Goal: Information Seeking & Learning: Check status

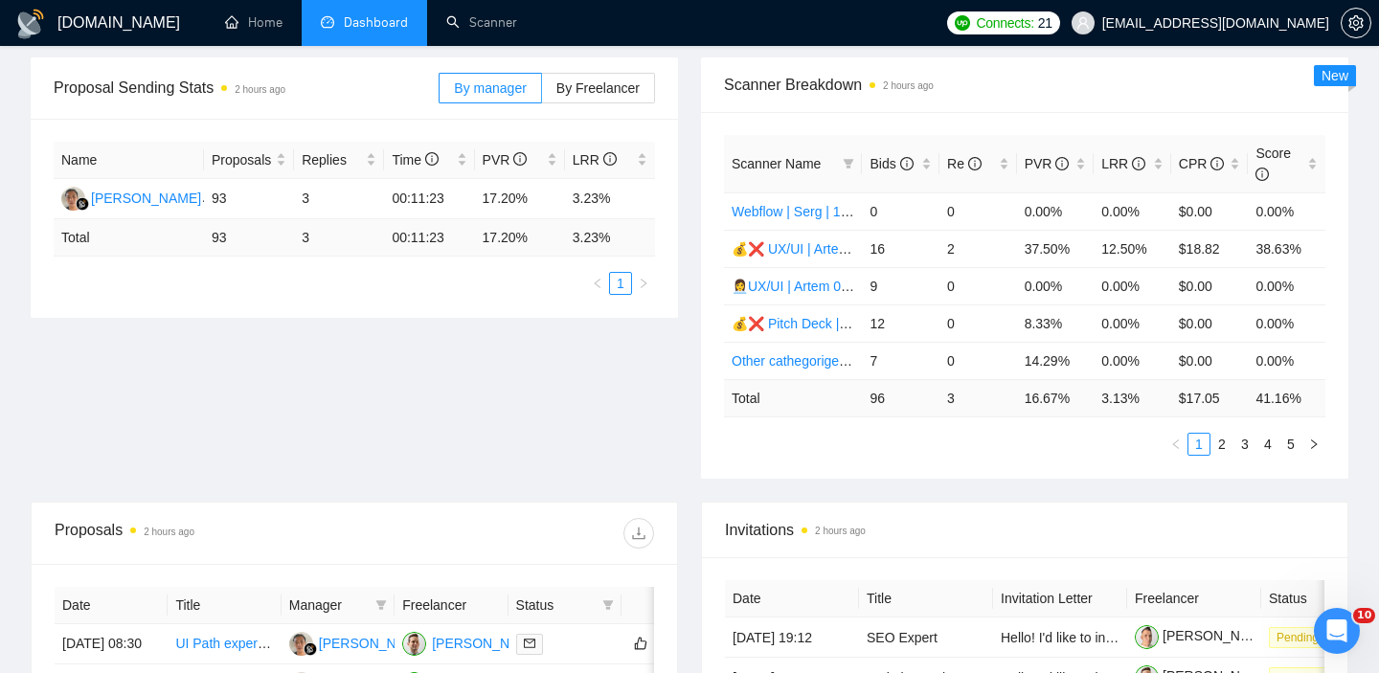
scroll to position [239, 0]
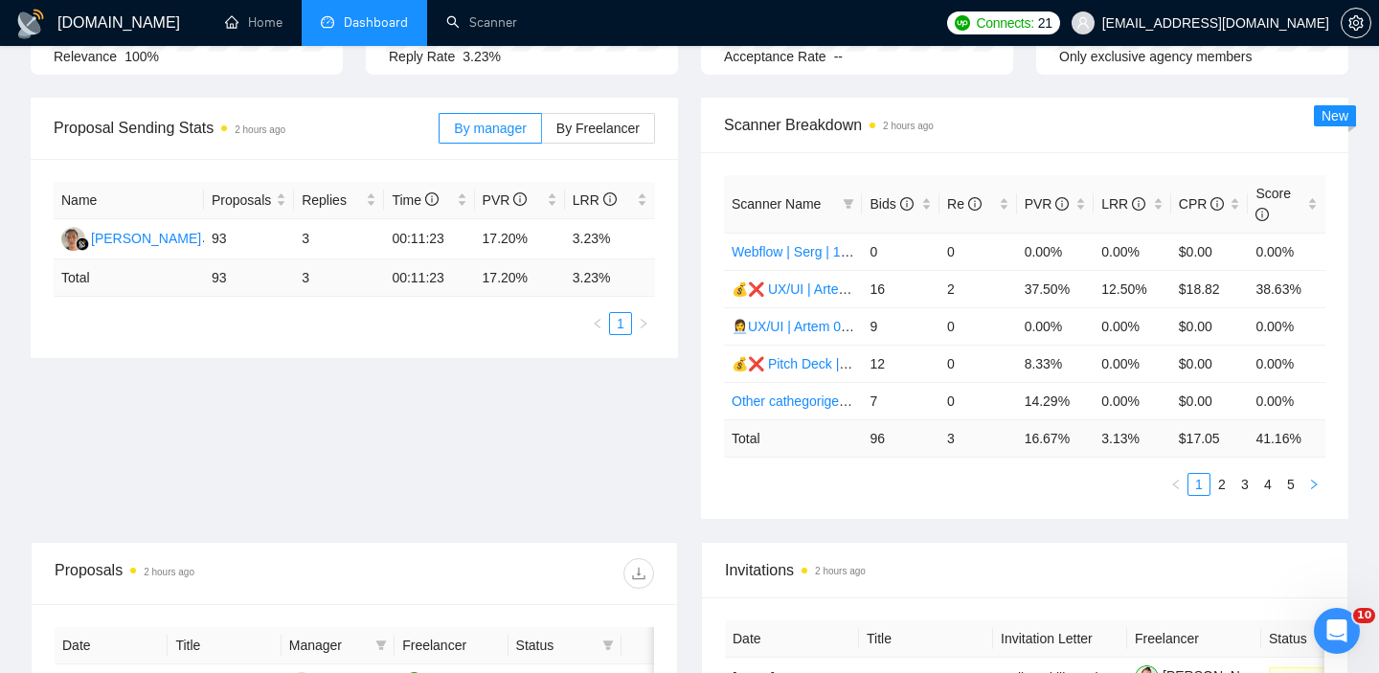
click at [1314, 483] on icon "right" at bounding box center [1314, 485] width 6 height 10
click at [1315, 483] on icon "right" at bounding box center [1314, 485] width 6 height 10
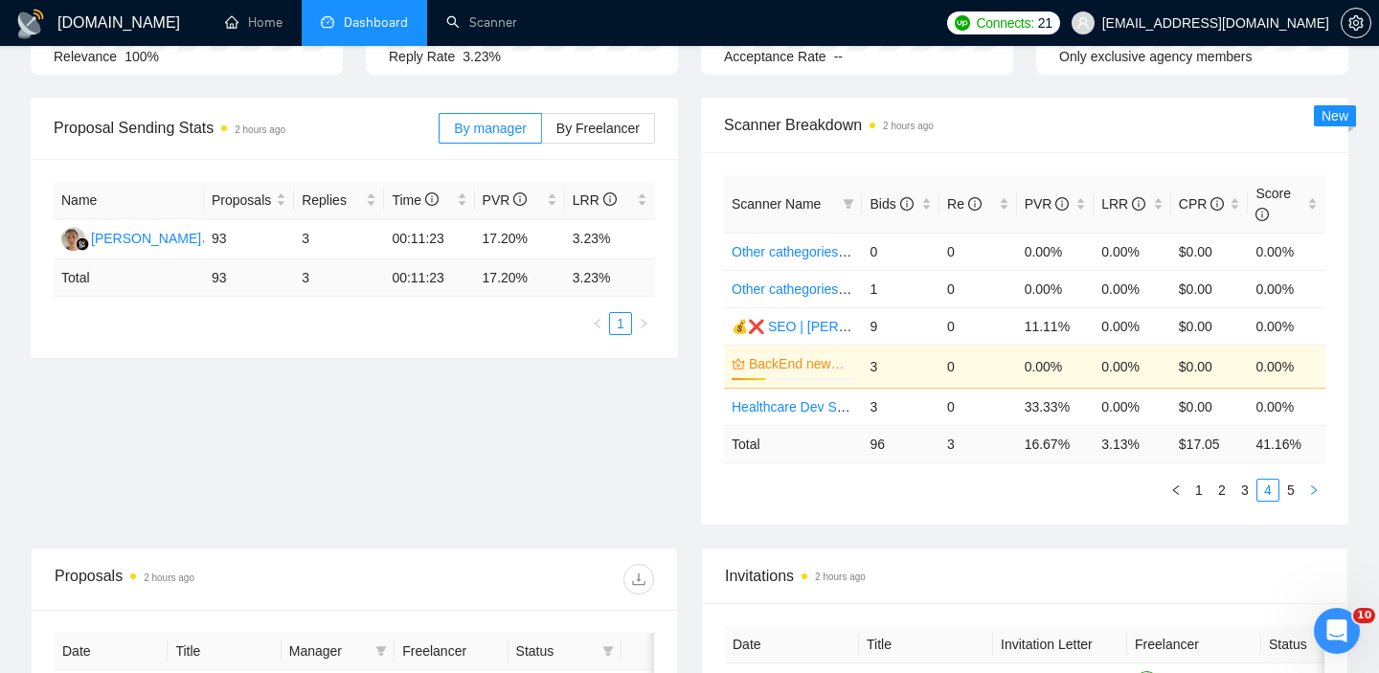
click at [1315, 484] on icon "right" at bounding box center [1313, 489] width 11 height 11
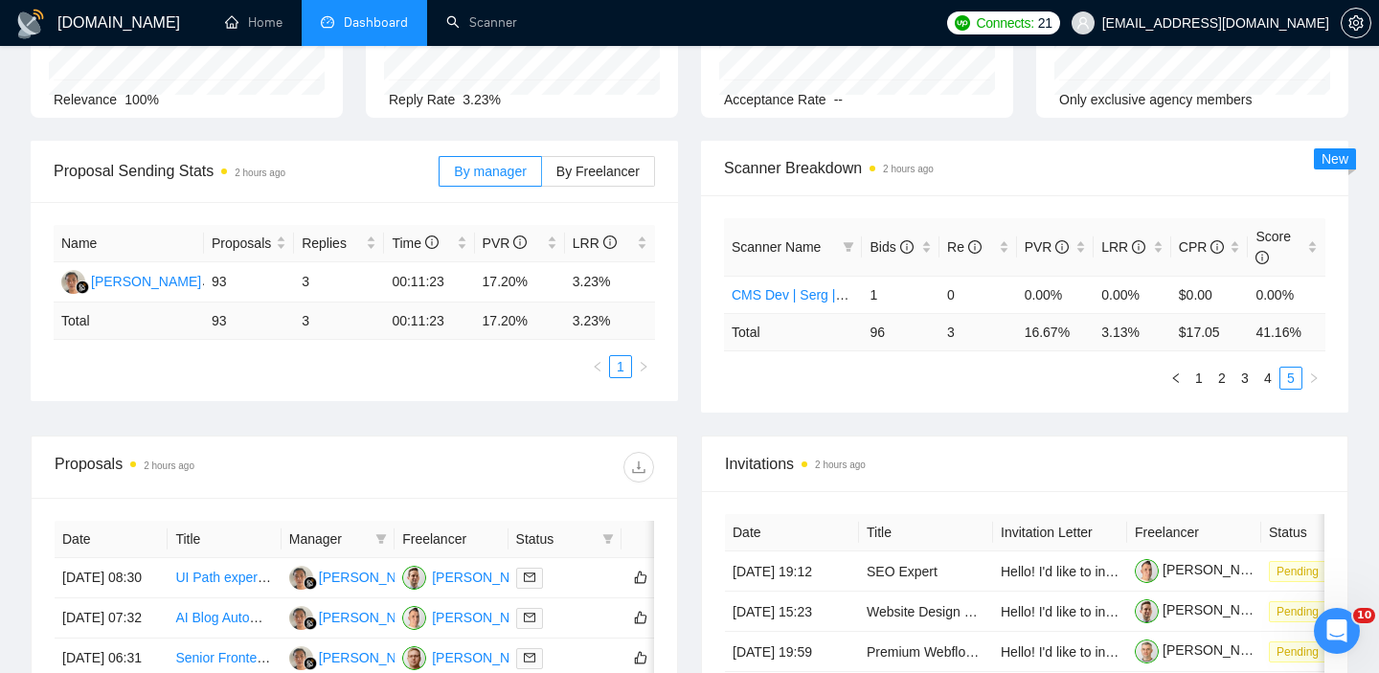
scroll to position [147, 0]
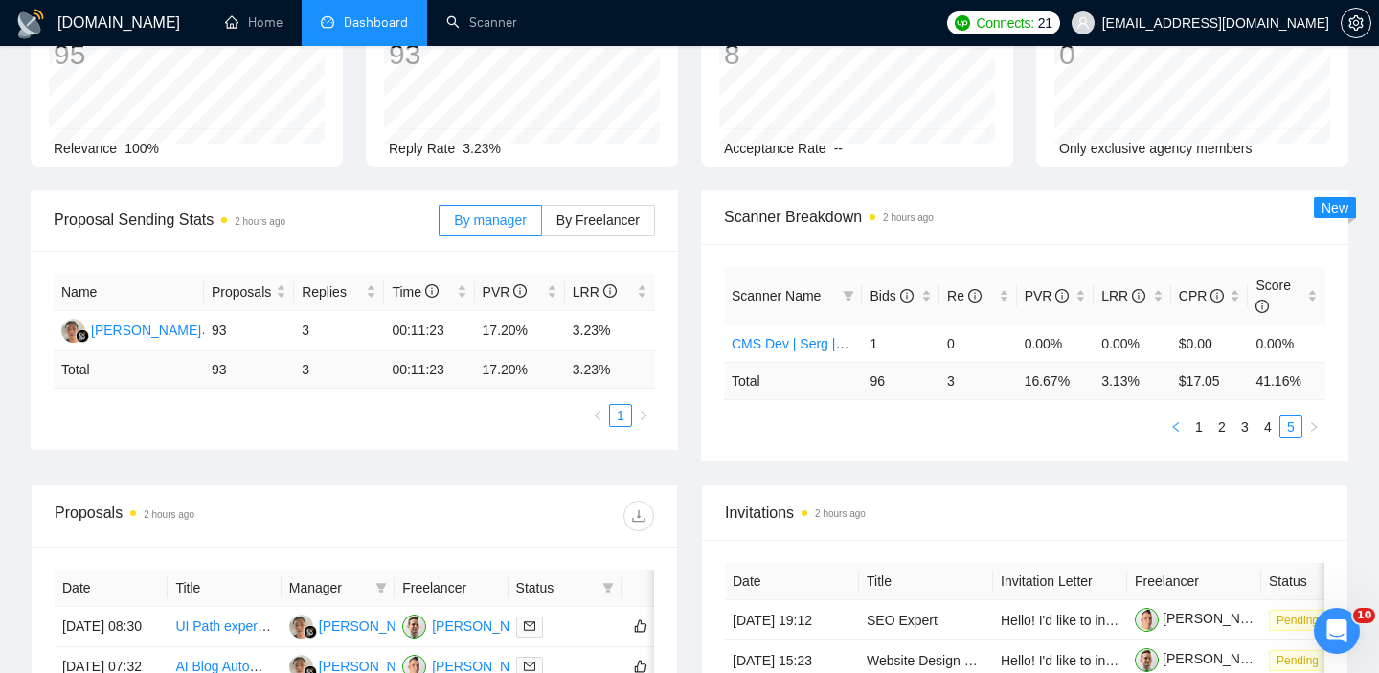
click at [1179, 426] on icon "left" at bounding box center [1175, 426] width 11 height 11
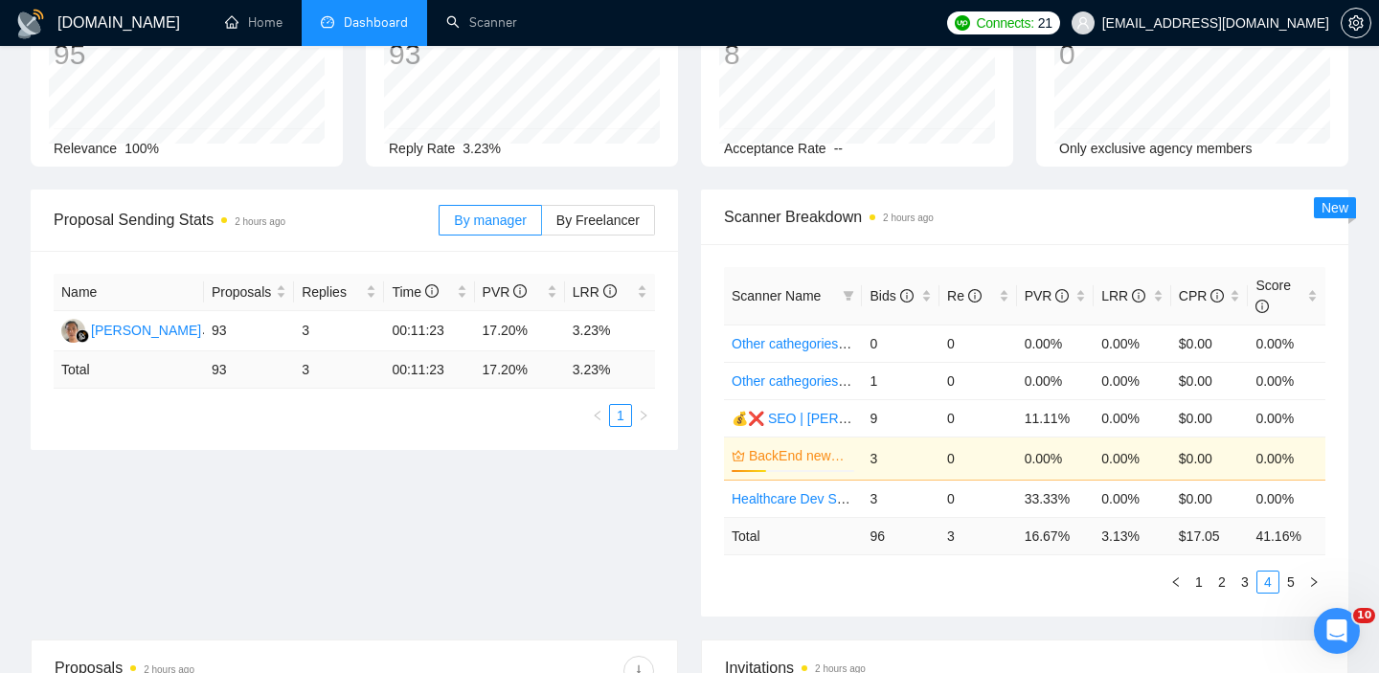
scroll to position [244, 0]
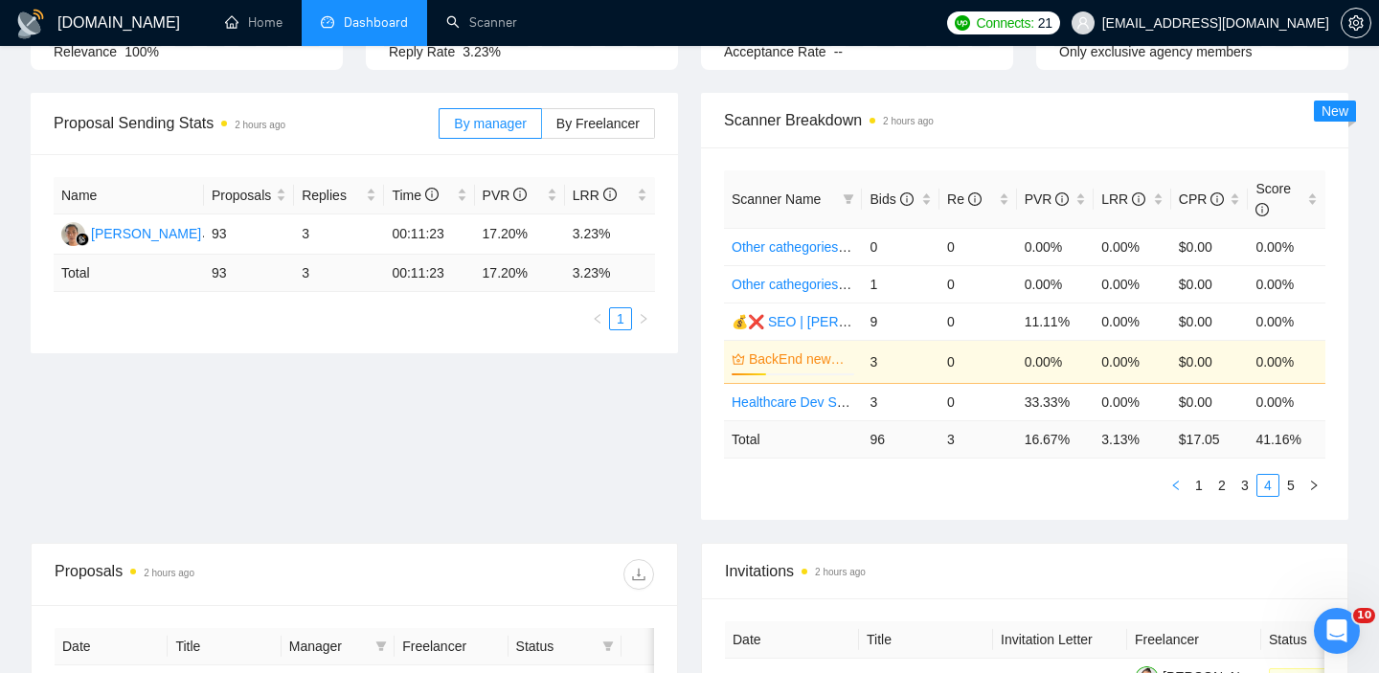
click at [1183, 478] on button "button" at bounding box center [1175, 485] width 23 height 23
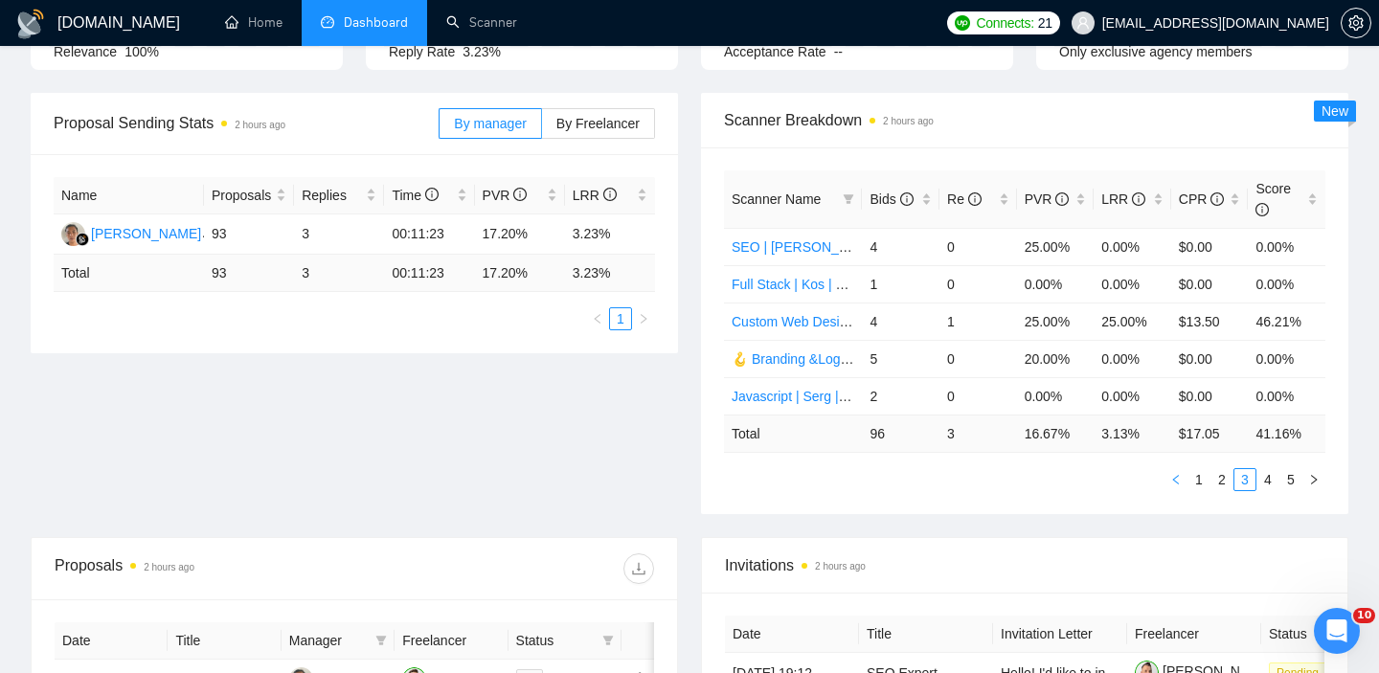
click at [1178, 483] on icon "left" at bounding box center [1175, 479] width 11 height 11
click at [1178, 482] on icon "left" at bounding box center [1175, 479] width 11 height 11
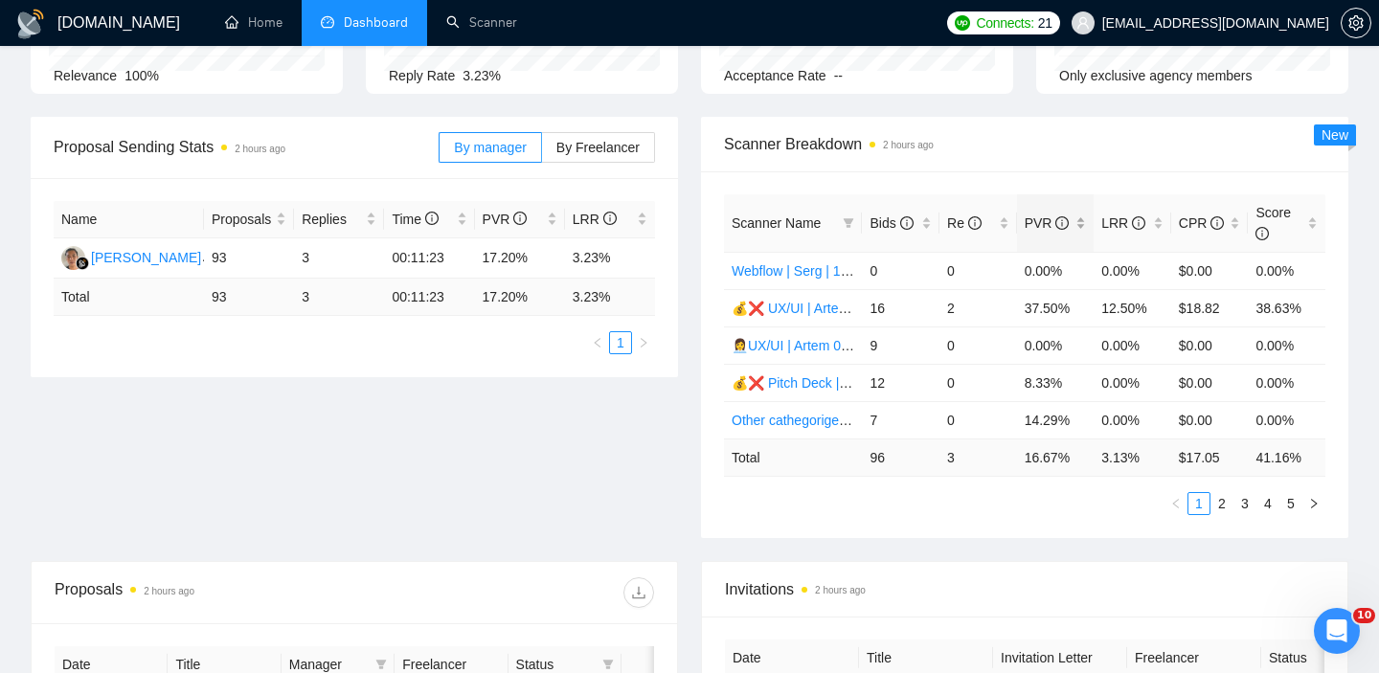
click at [1082, 225] on div "PVR" at bounding box center [1055, 223] width 62 height 21
click at [1068, 532] on div "Scanner Name Bids Re PVR LRR CPR Score Webflow | Serg | 19.11 0 0 0.00% 0.00% $…" at bounding box center [1024, 354] width 647 height 367
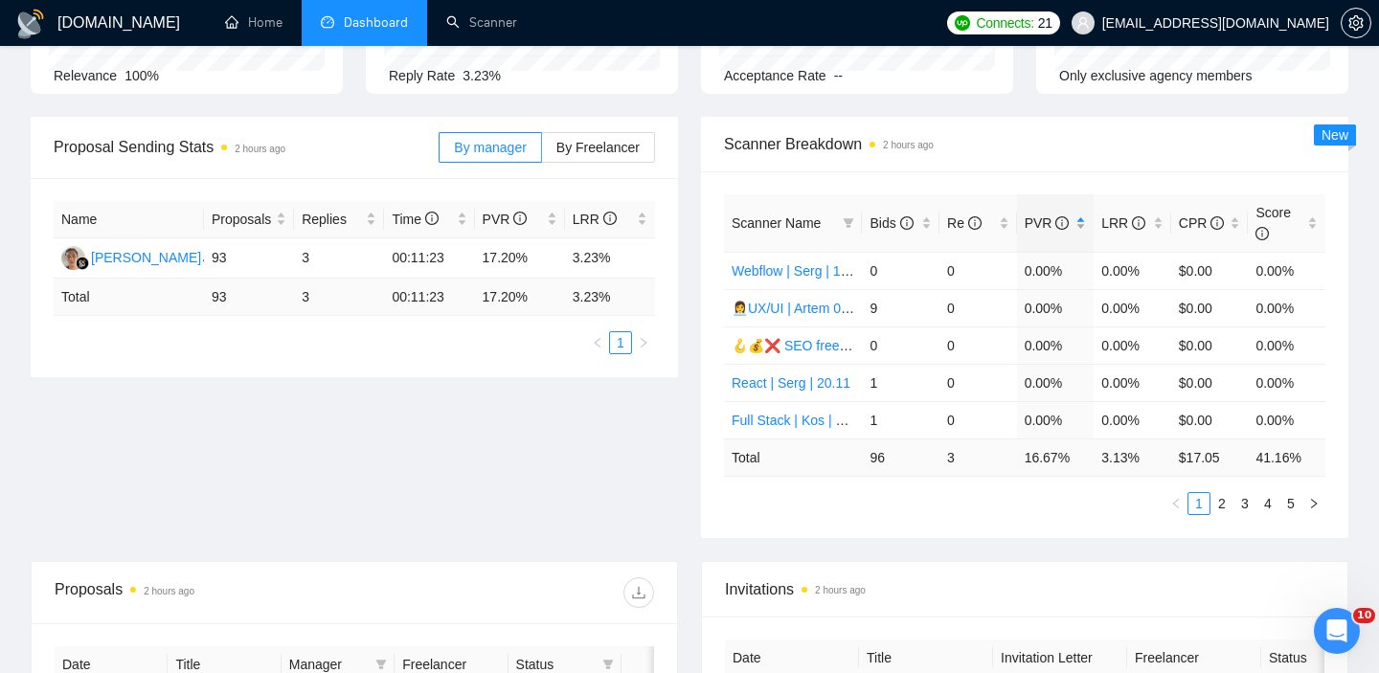
click at [1072, 233] on div "PVR" at bounding box center [1055, 223] width 62 height 21
click at [1311, 503] on icon "right" at bounding box center [1313, 503] width 11 height 11
click at [1195, 497] on link "1" at bounding box center [1198, 503] width 21 height 21
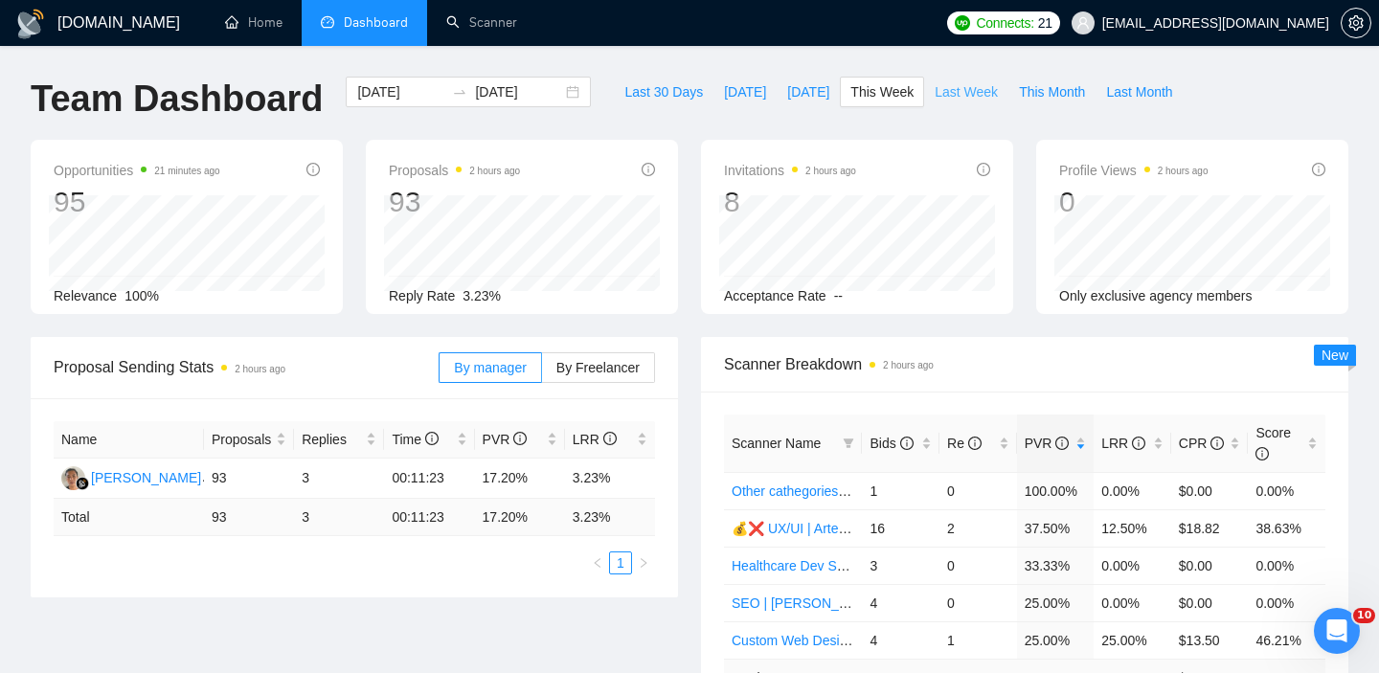
click at [957, 106] on button "Last Week" at bounding box center [966, 92] width 84 height 31
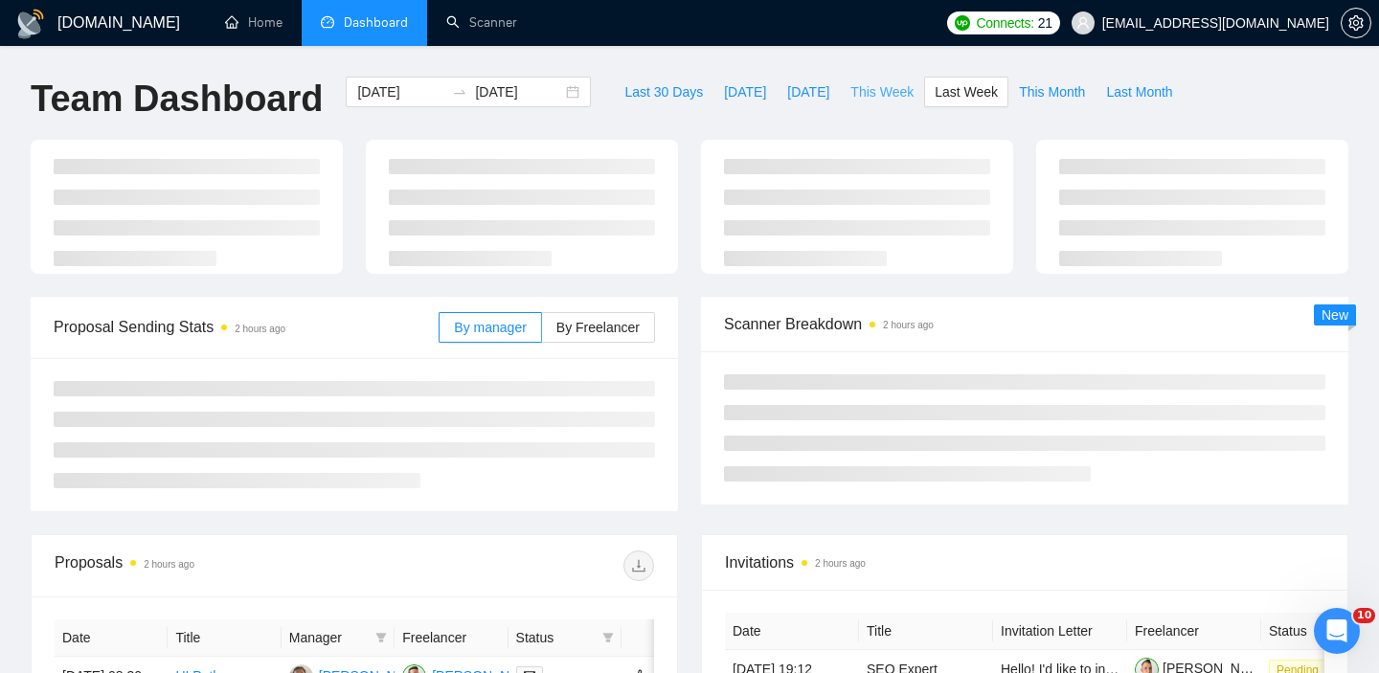
type input "2025-09-08"
type input "2025-09-14"
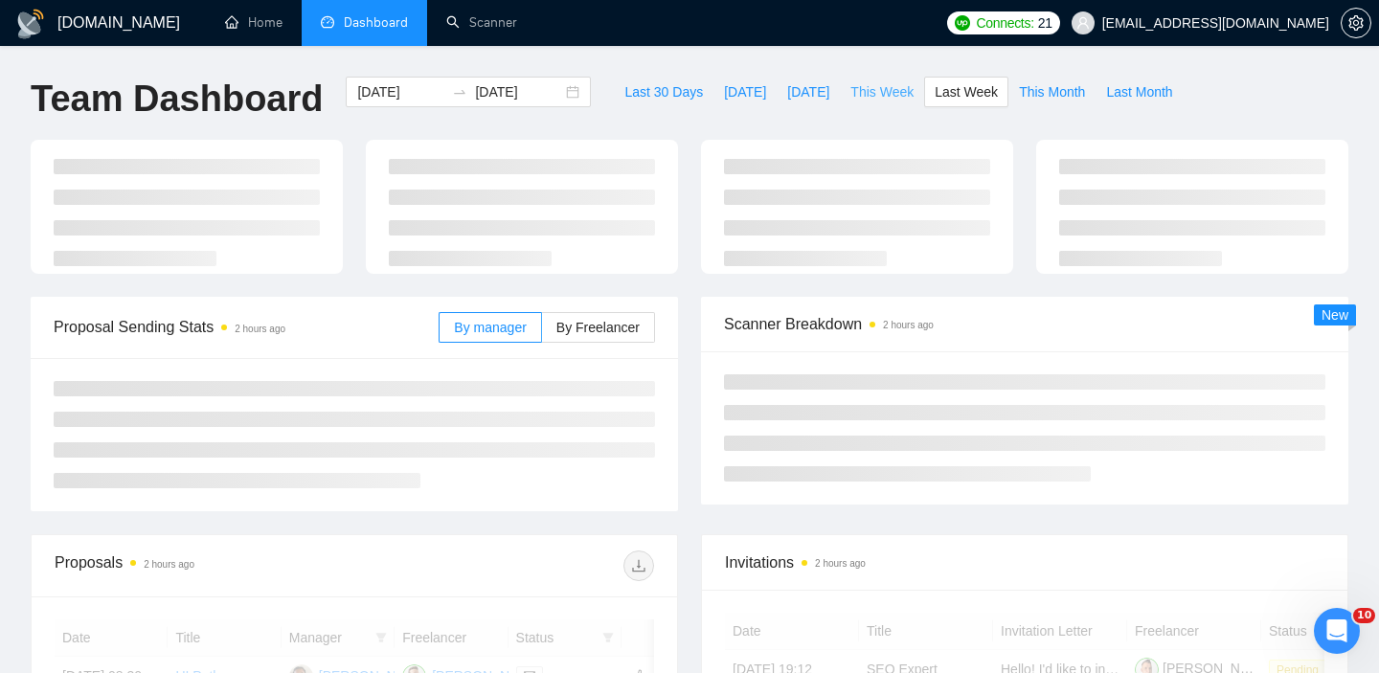
click at [885, 98] on span "This Week" at bounding box center [881, 91] width 63 height 21
type input "[DATE]"
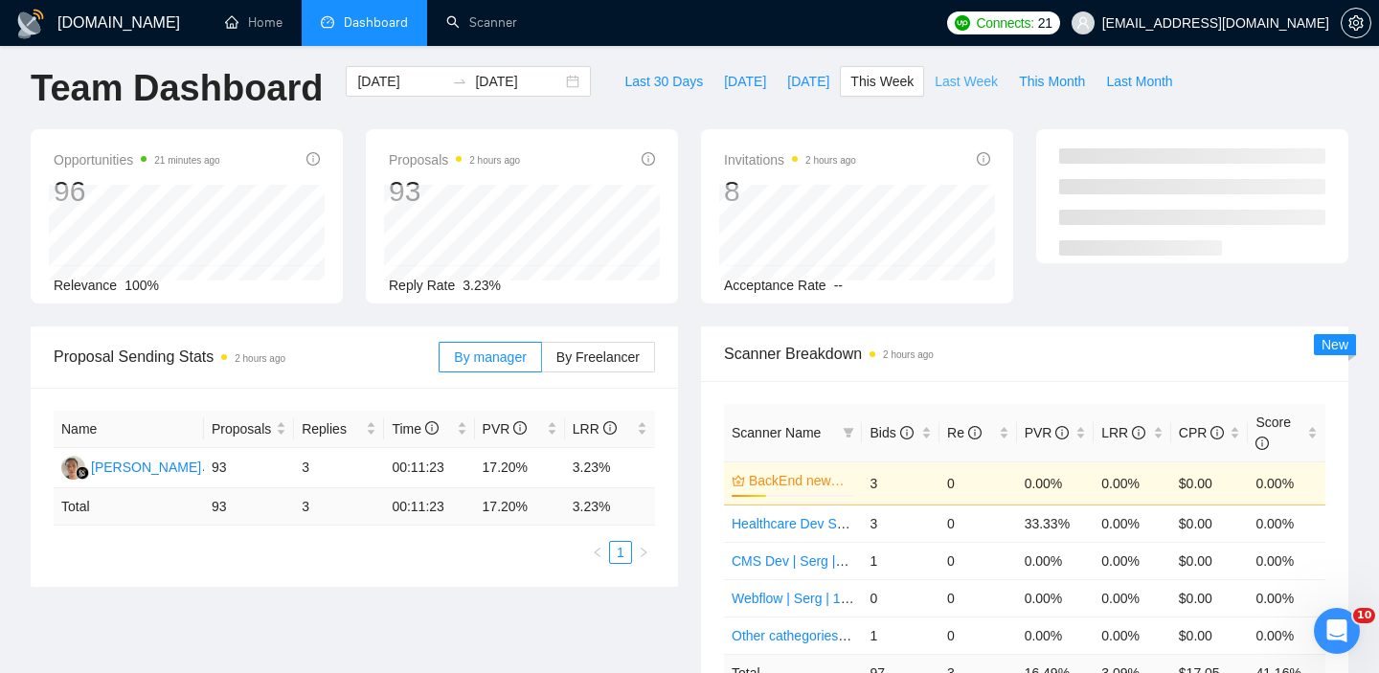
click at [972, 82] on span "Last Week" at bounding box center [965, 81] width 63 height 21
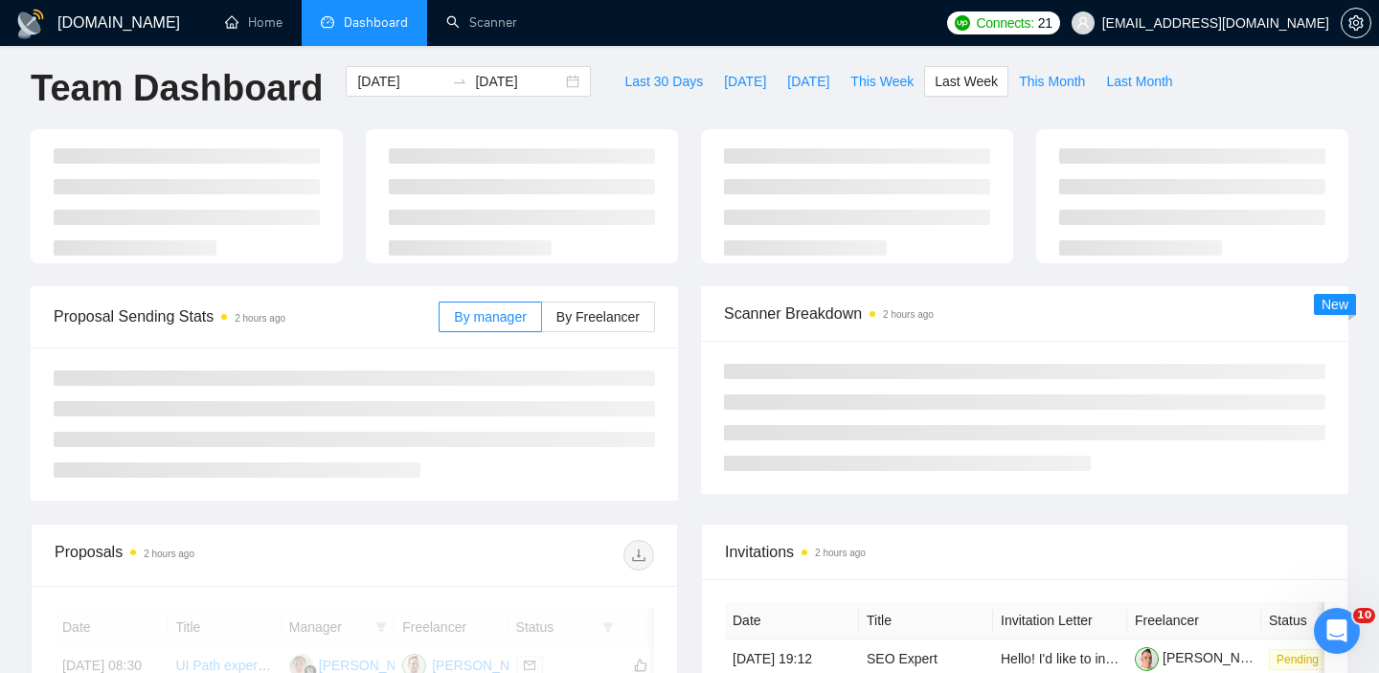
type input "2025-09-08"
type input "2025-09-14"
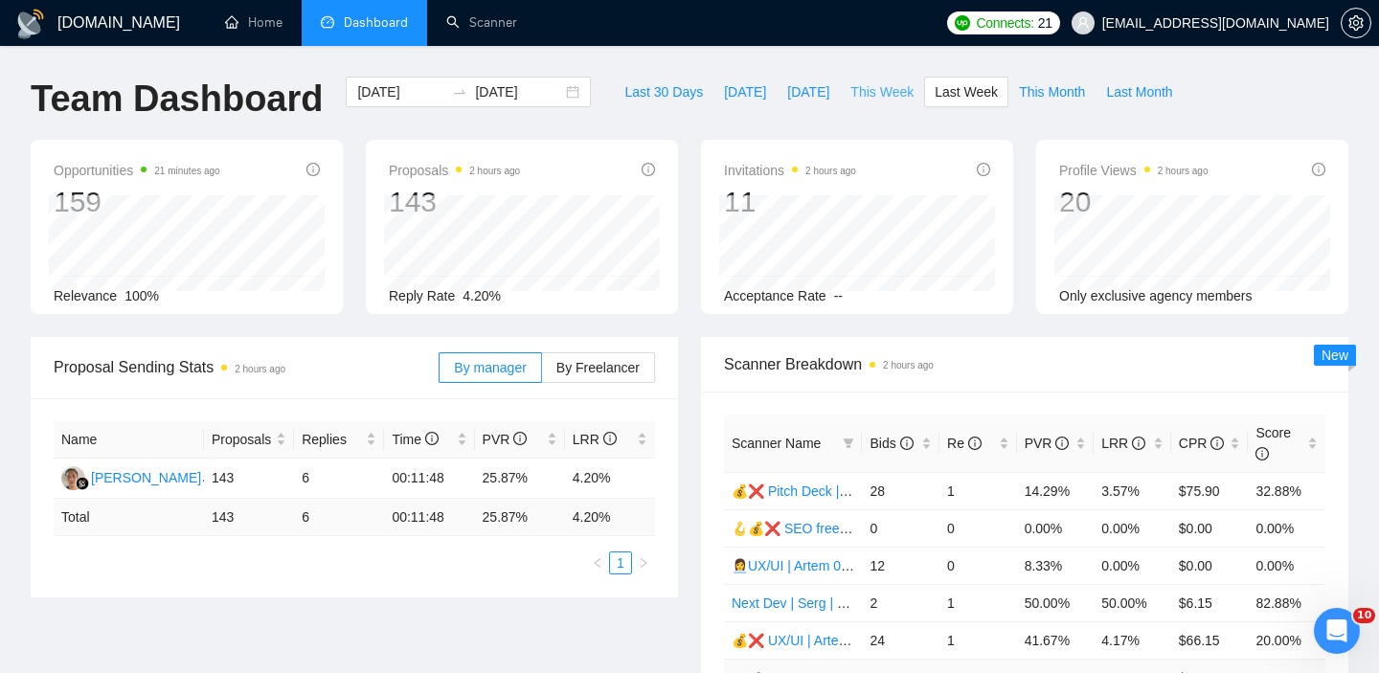
click at [894, 91] on span "This Week" at bounding box center [881, 91] width 63 height 21
type input "[DATE]"
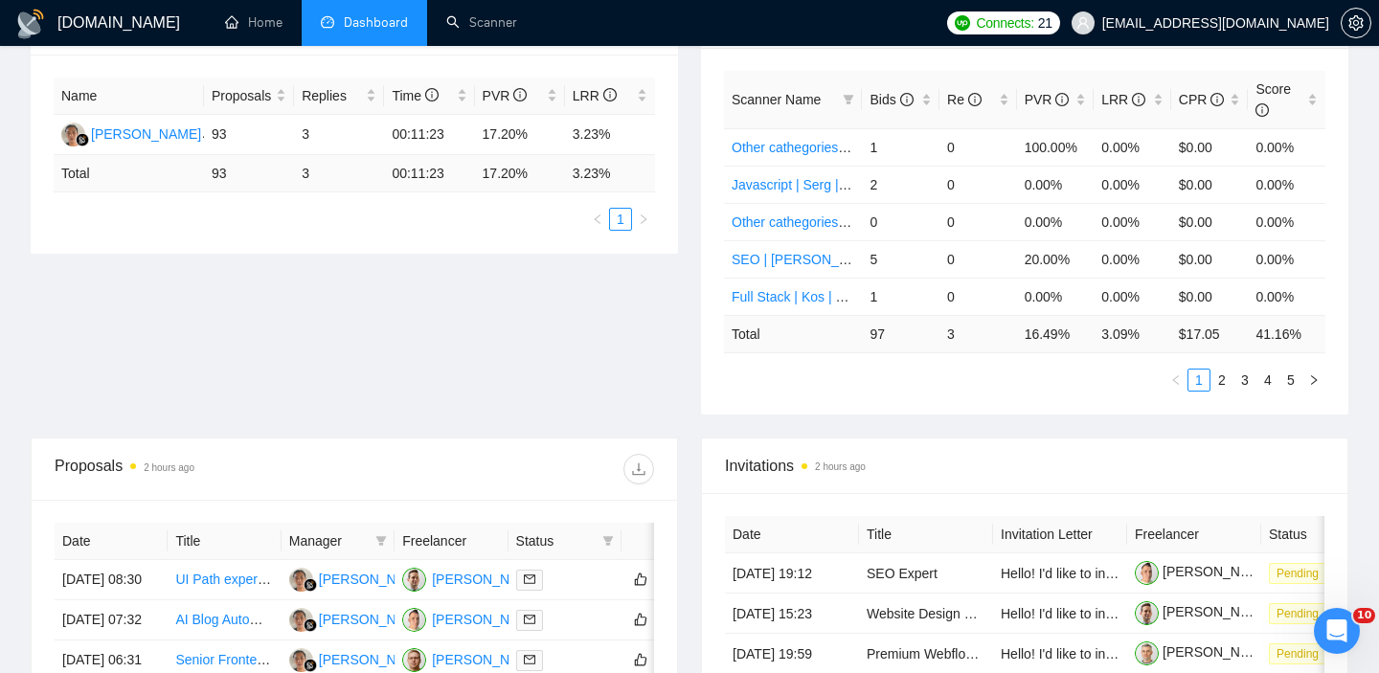
scroll to position [221, 0]
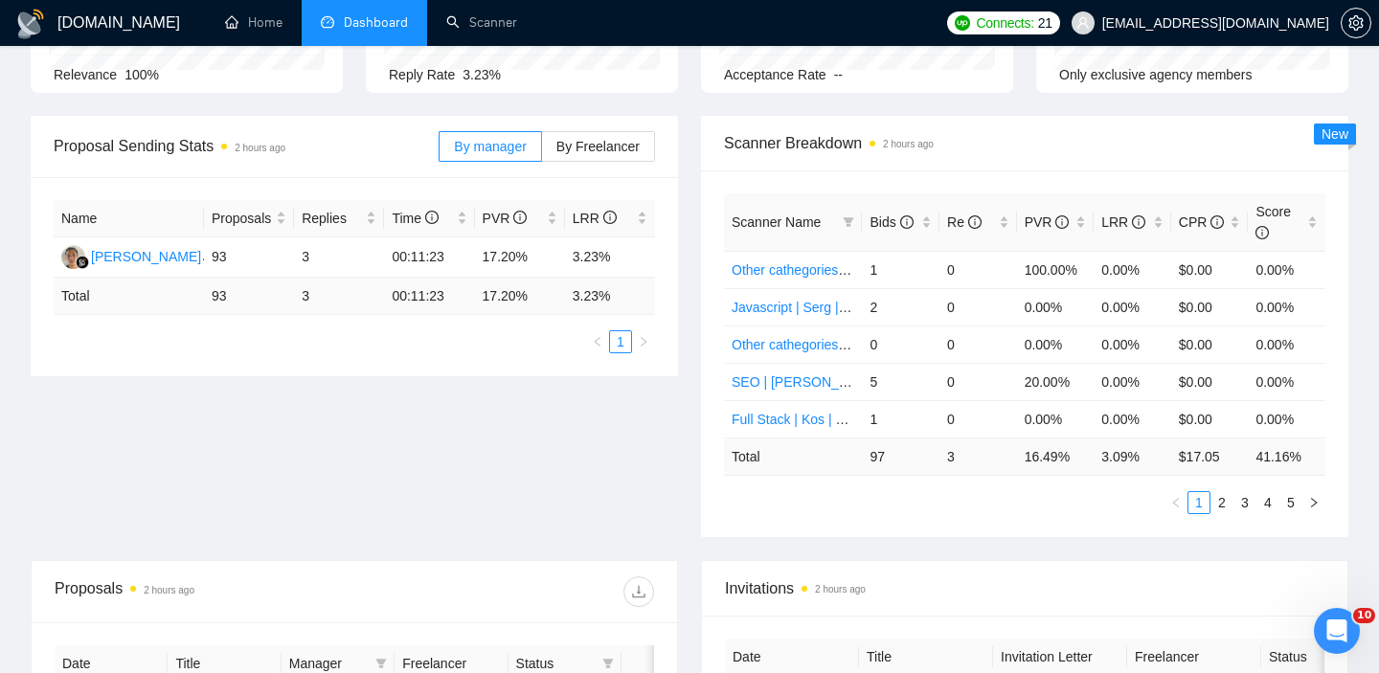
click at [612, 455] on div "Proposal Sending Stats 2 hours ago By manager By Freelancer Name Proposals Repl…" at bounding box center [689, 338] width 1340 height 444
click at [1079, 223] on div "PVR" at bounding box center [1055, 222] width 62 height 21
click at [1153, 225] on div "LRR" at bounding box center [1132, 222] width 62 height 21
